Goal: Task Accomplishment & Management: Use online tool/utility

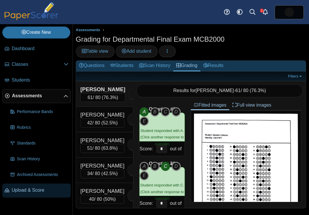
click at [28, 190] on span "Upload & Score" at bounding box center [40, 190] width 57 height 6
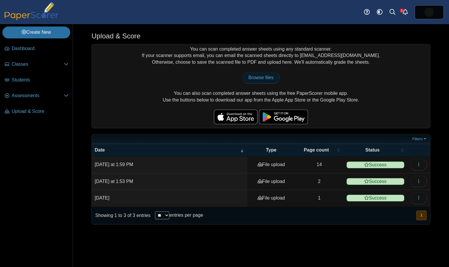
click at [261, 79] on span "Browse files" at bounding box center [260, 77] width 25 height 5
type input "**********"
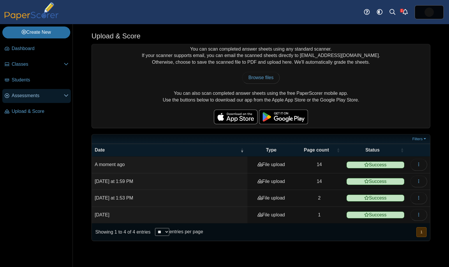
click at [27, 99] on link "Assessments" at bounding box center [36, 96] width 68 height 14
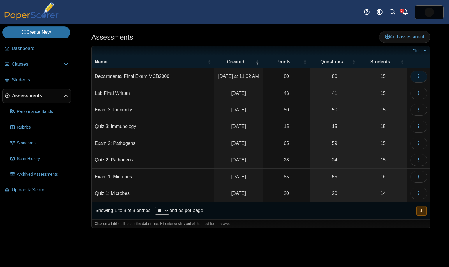
click at [416, 73] on button "button" at bounding box center [418, 77] width 17 height 12
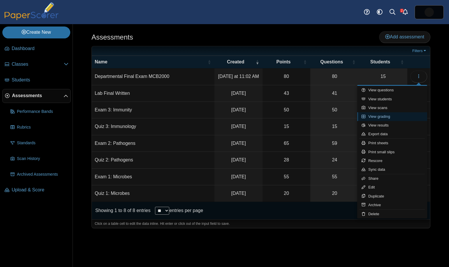
click at [391, 115] on link "View grading" at bounding box center [392, 116] width 70 height 9
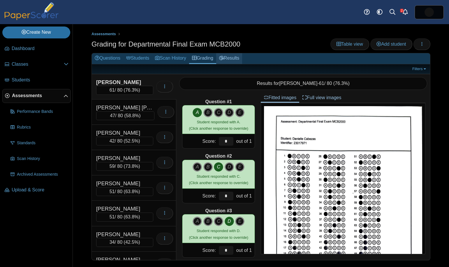
click at [240, 62] on link "Results" at bounding box center [229, 58] width 26 height 11
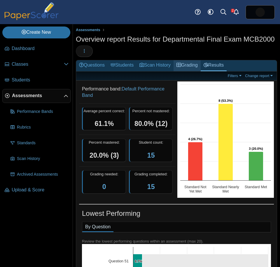
click at [188, 65] on link "Grading" at bounding box center [186, 65] width 27 height 11
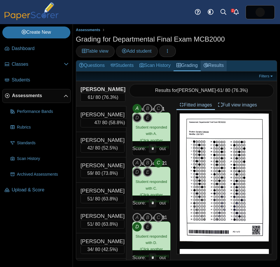
click at [221, 63] on link "Results" at bounding box center [213, 66] width 26 height 11
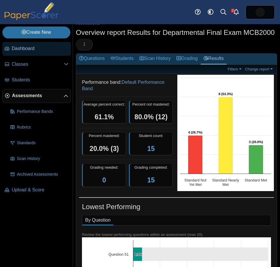
scroll to position [6, 0]
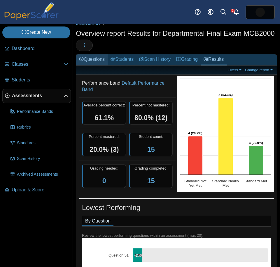
click at [93, 61] on link "Questions" at bounding box center [91, 59] width 31 height 11
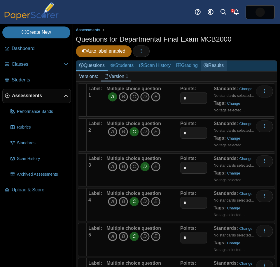
click at [222, 68] on link "Results" at bounding box center [213, 66] width 26 height 11
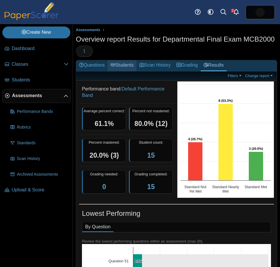
click at [124, 63] on link "Students" at bounding box center [121, 65] width 29 height 11
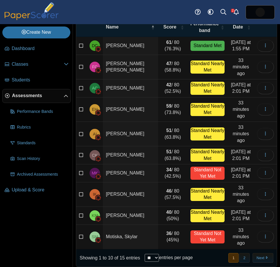
scroll to position [69, 0]
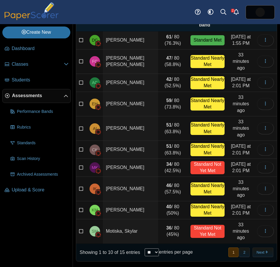
drag, startPoint x: 163, startPoint y: 165, endPoint x: 180, endPoint y: 171, distance: 18.1
click at [180, 171] on td "34 / 80 (42.5%)" at bounding box center [172, 168] width 29 height 18
click at [172, 168] on td "34 / 80 (42.5%)" at bounding box center [172, 168] width 29 height 18
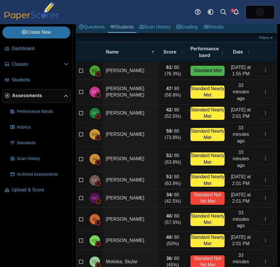
scroll to position [37, 0]
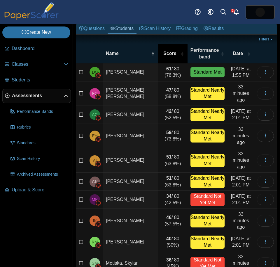
click at [173, 53] on div "Score" at bounding box center [170, 53] width 18 height 6
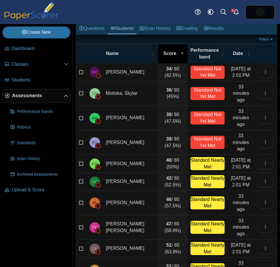
click at [173, 53] on div "Score" at bounding box center [170, 53] width 18 height 6
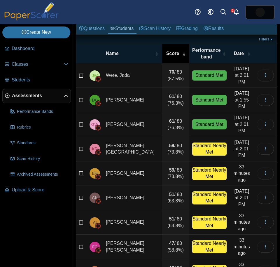
click at [173, 53] on div "Score" at bounding box center [173, 53] width 16 height 6
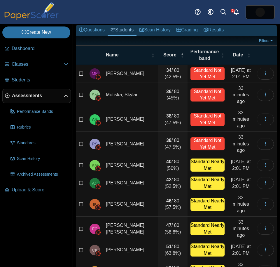
scroll to position [30, 0]
